Goal: Transaction & Acquisition: Purchase product/service

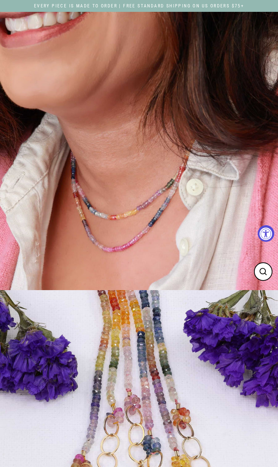
select select "3"
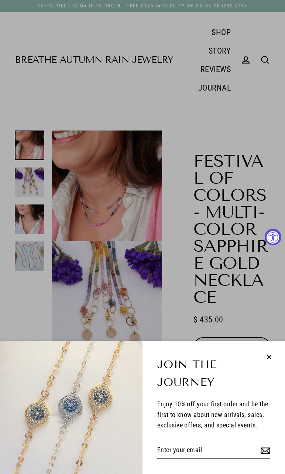
click at [267, 353] on icon "button" at bounding box center [270, 357] width 10 height 10
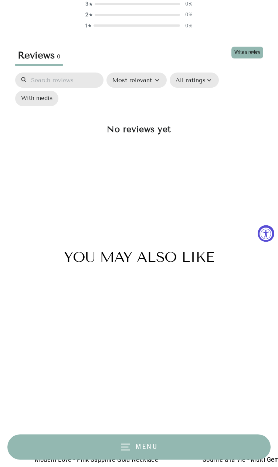
scroll to position [1630, 0]
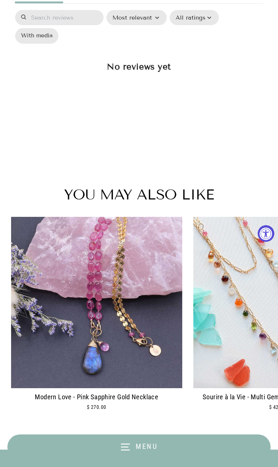
click at [193, 391] on div "Sourire à la Vie - Multi Gemstone Gold Wrap Necklace" at bounding box center [278, 396] width 171 height 10
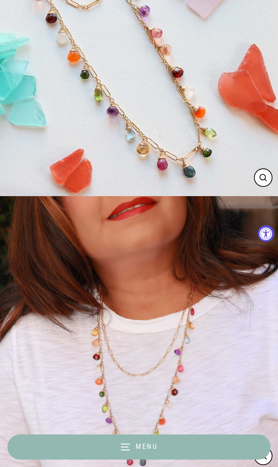
scroll to position [148, 0]
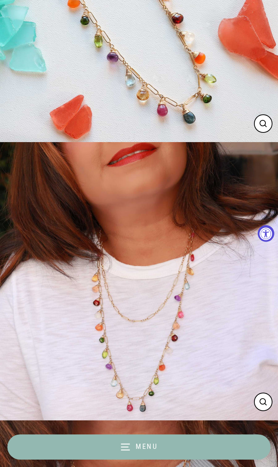
select select "3"
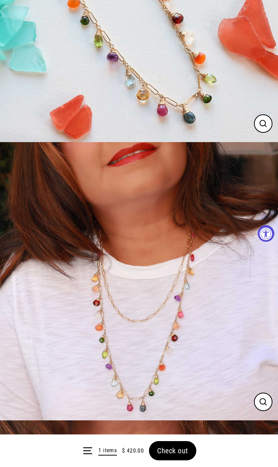
drag, startPoint x: 191, startPoint y: 447, endPoint x: 275, endPoint y: 423, distance: 87.3
click at [191, 447] on form "Menu 1 items $ 420.00 Check out" at bounding box center [139, 450] width 278 height 33
click at [184, 447] on span "Check out" at bounding box center [172, 450] width 31 height 9
